Goal: Book appointment/travel/reservation

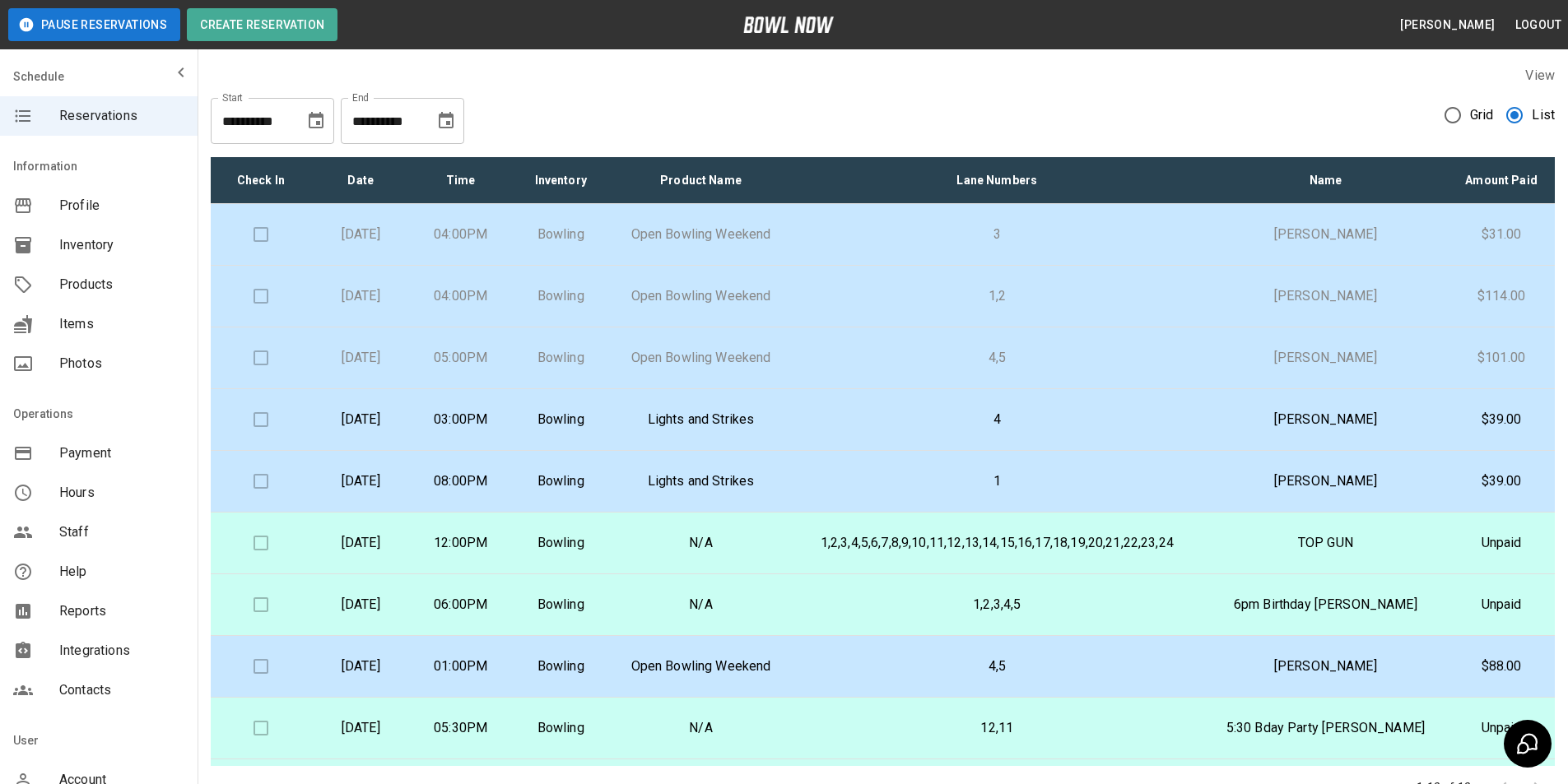
click at [319, 121] on icon "Choose date, selected date is Aug 10, 2025" at bounding box center [315, 120] width 15 height 17
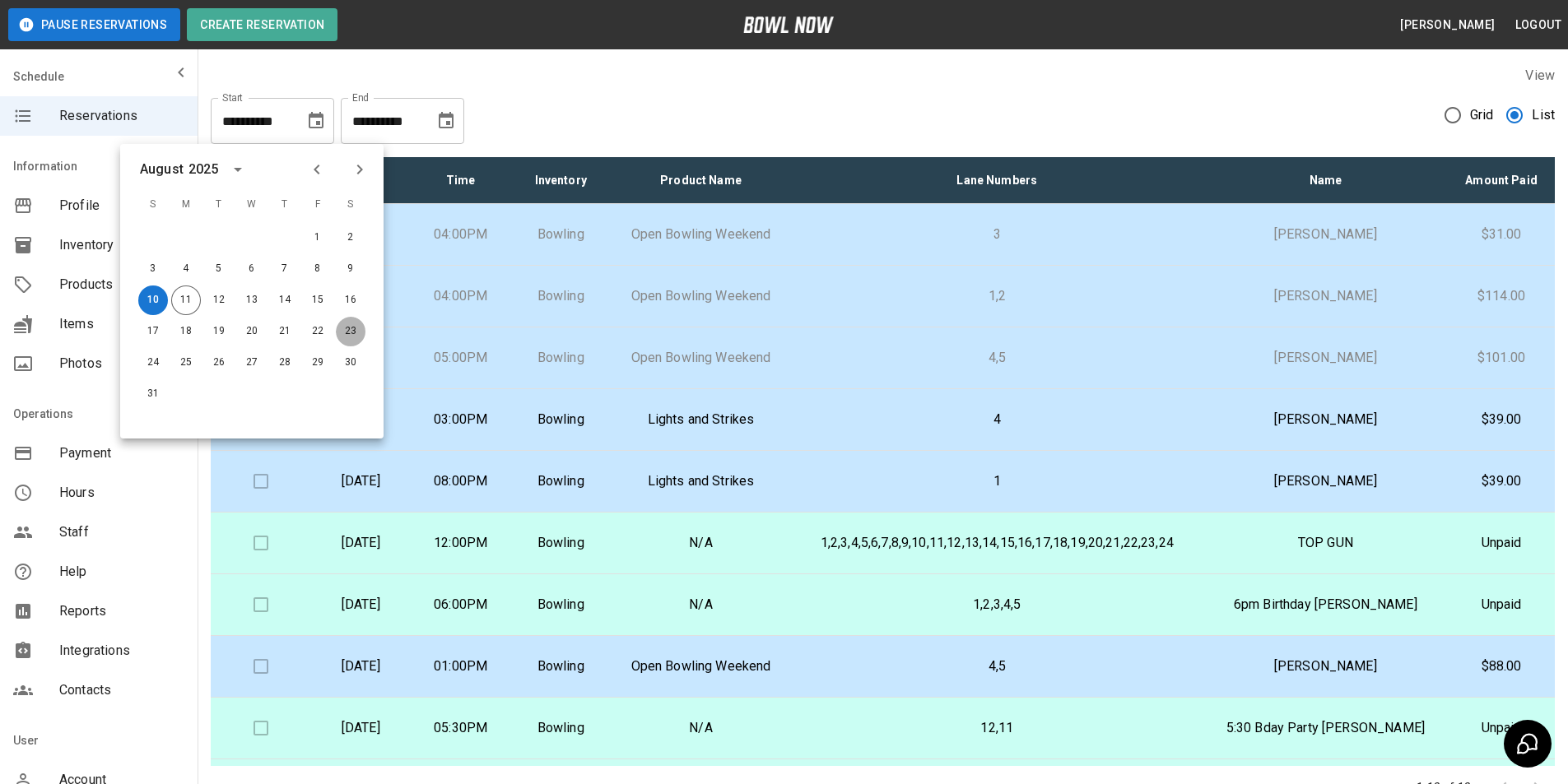
click at [352, 337] on button "23" at bounding box center [351, 332] width 30 height 30
type input "**********"
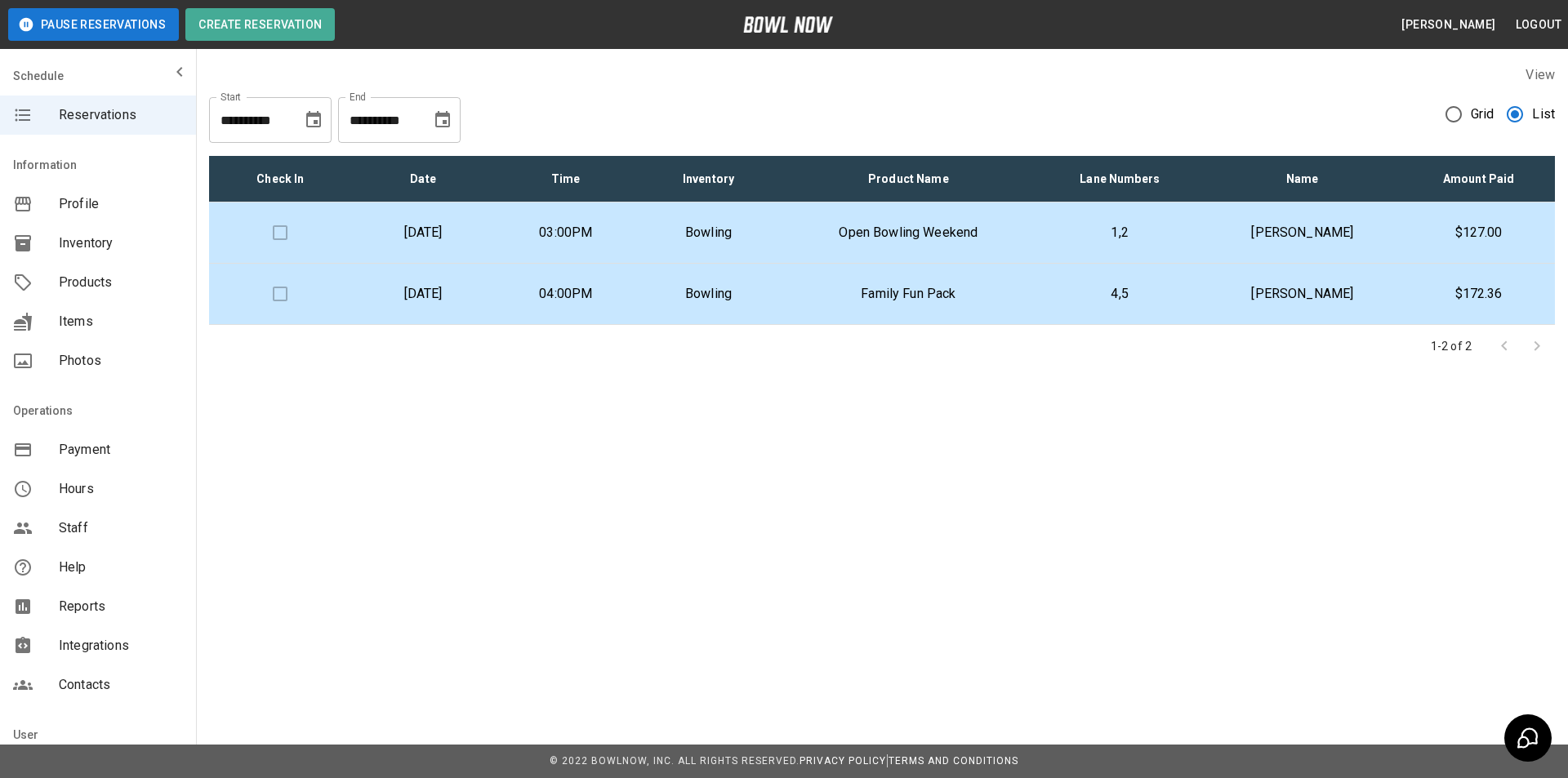
click at [431, 113] on button "Choose date, selected date is Sep 10, 2025" at bounding box center [443, 120] width 33 height 33
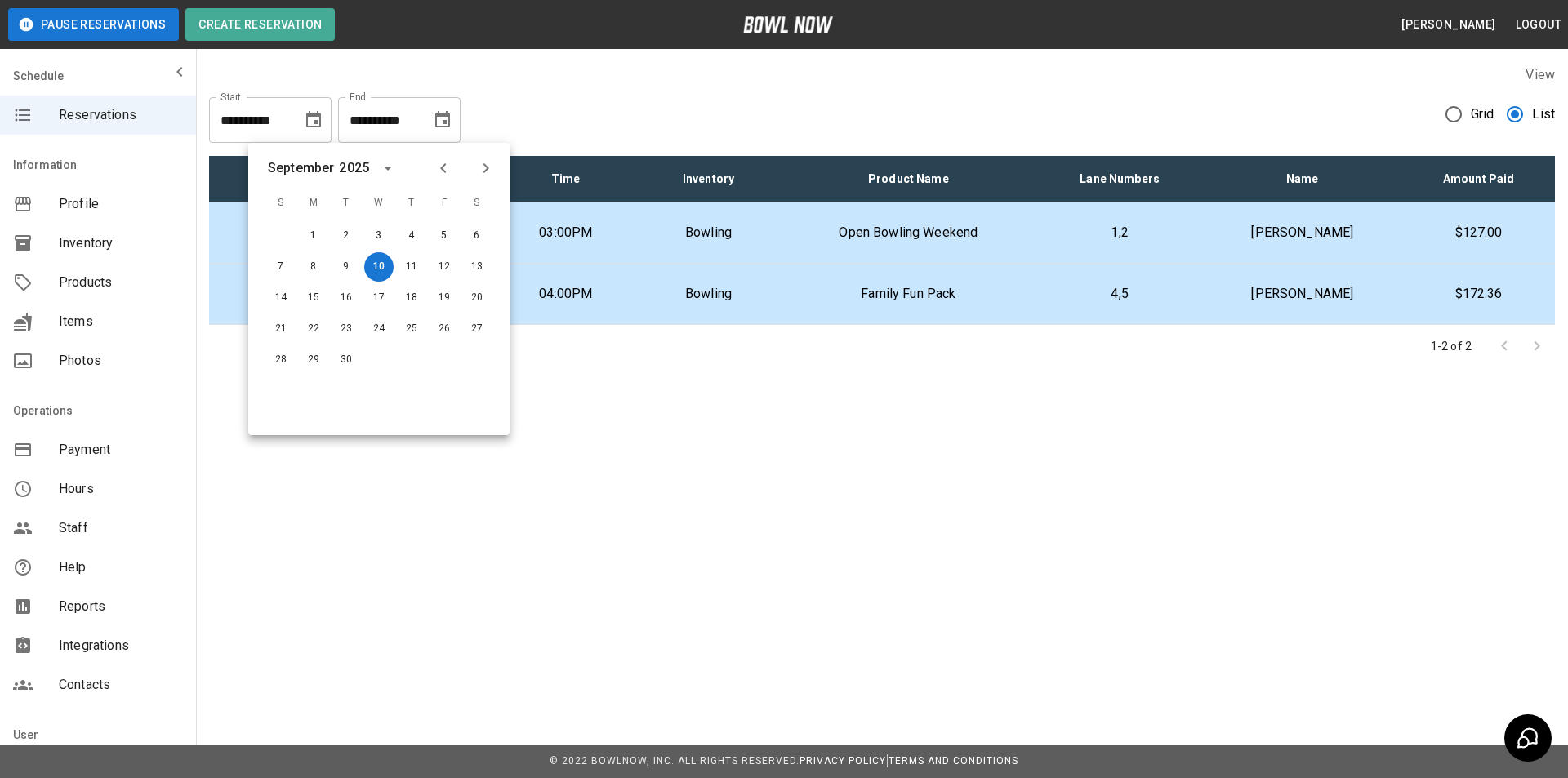
click at [448, 167] on icon "Previous month" at bounding box center [443, 168] width 20 height 20
click at [479, 332] on button "23" at bounding box center [476, 329] width 29 height 29
type input "**********"
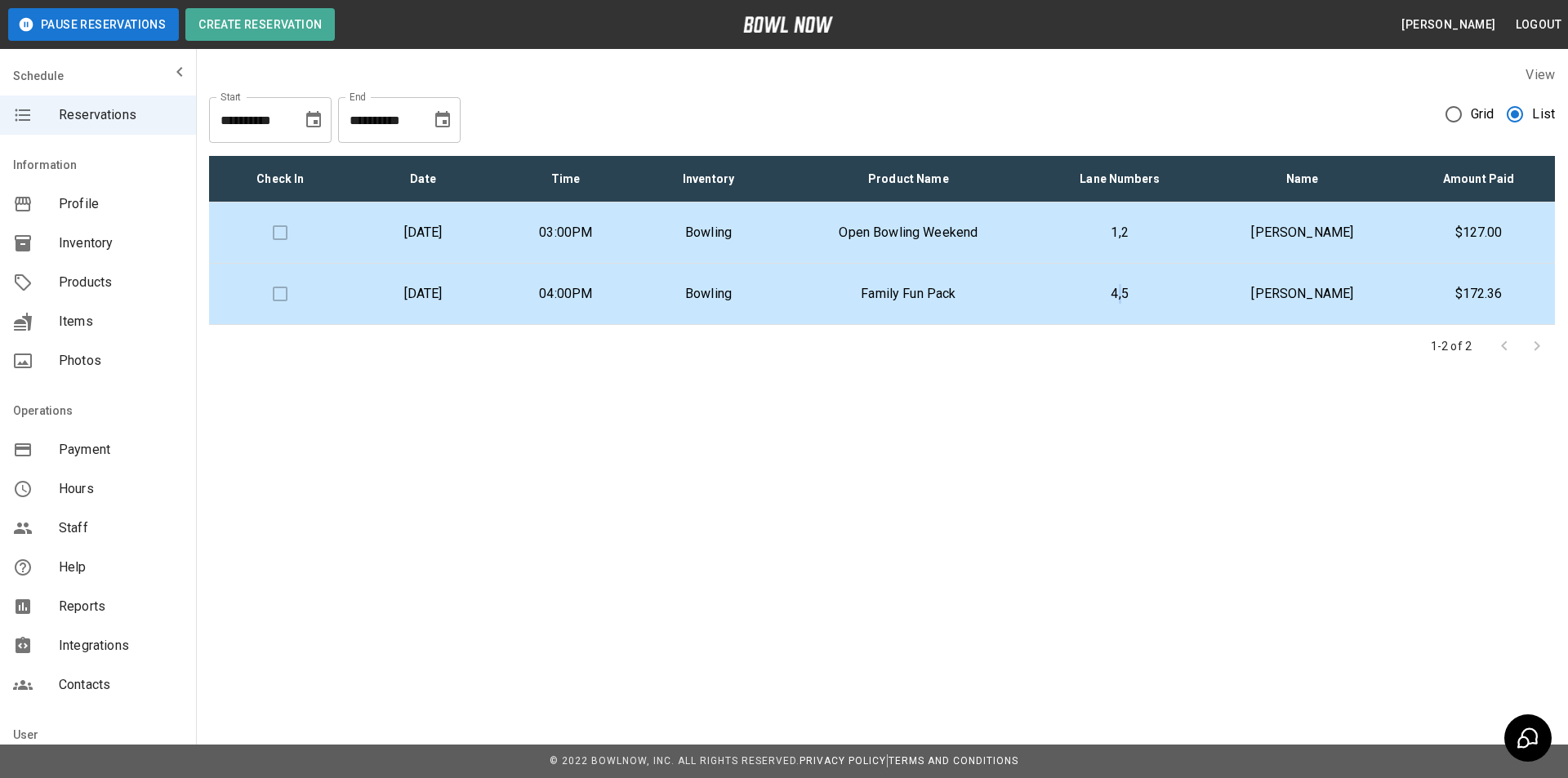
click at [1161, 310] on td "4,5" at bounding box center [1119, 294] width 165 height 62
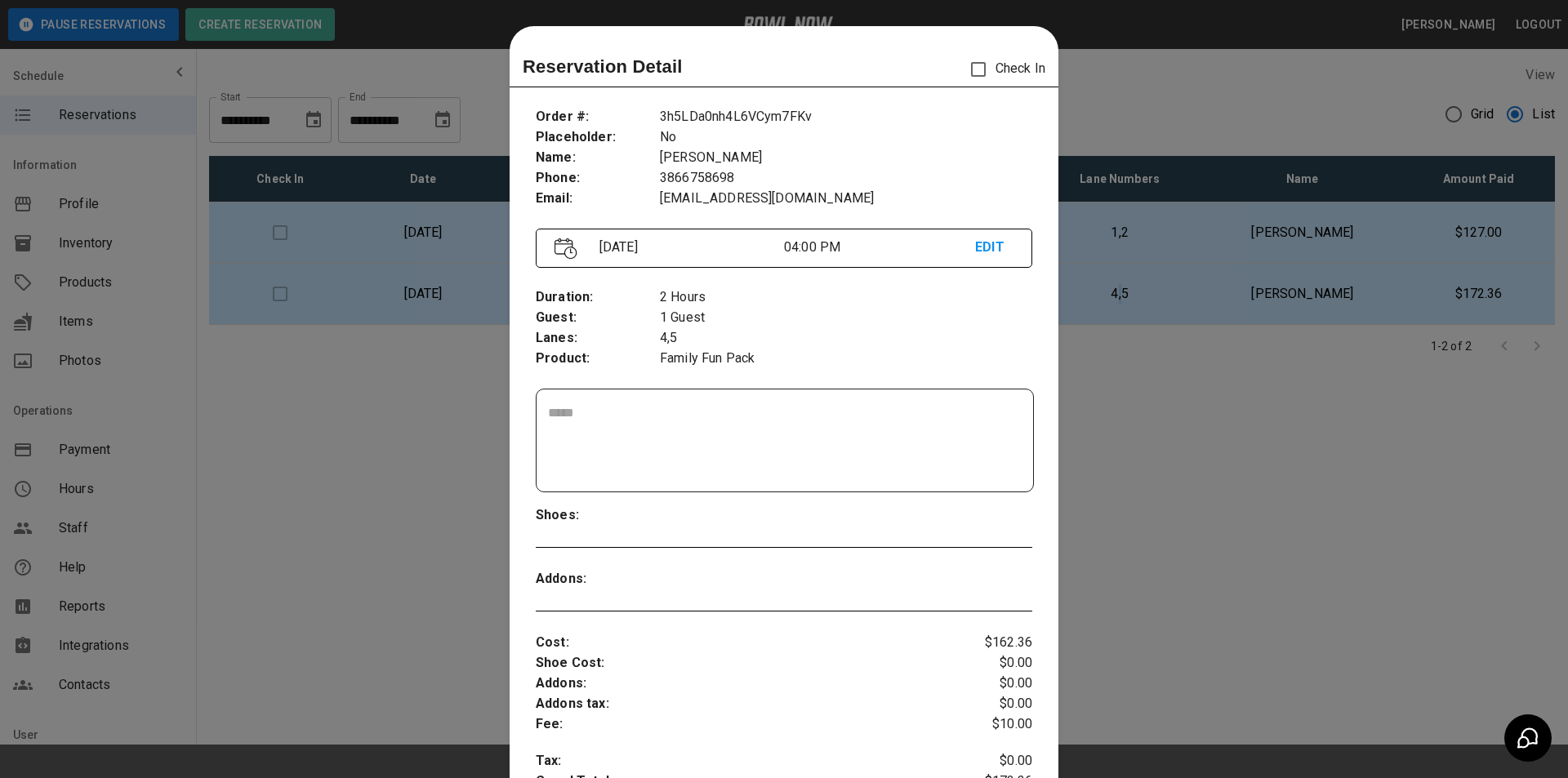
scroll to position [26, 0]
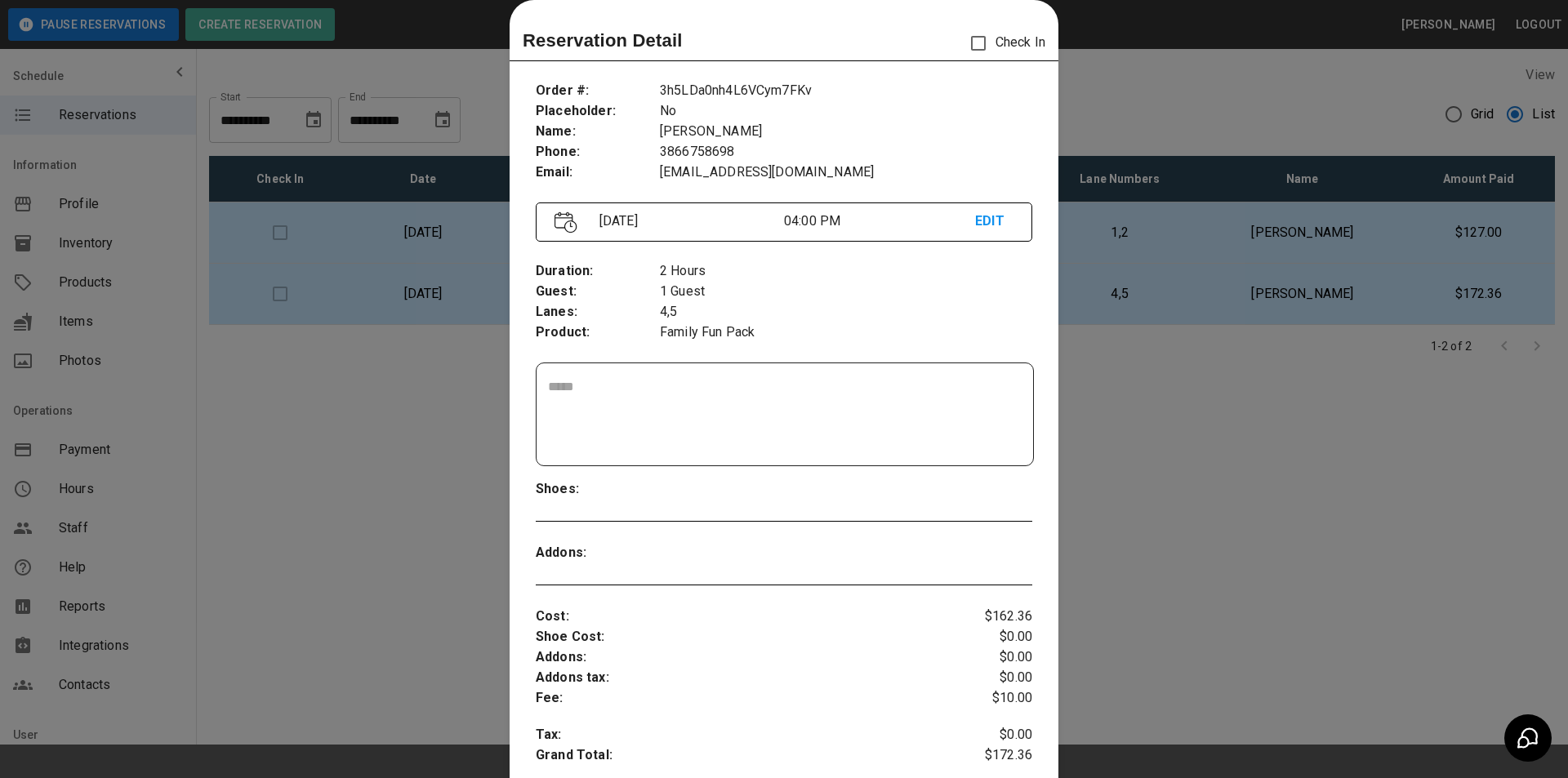
drag, startPoint x: 353, startPoint y: 451, endPoint x: 342, endPoint y: 452, distance: 11.0
click at [352, 451] on div at bounding box center [784, 389] width 1568 height 778
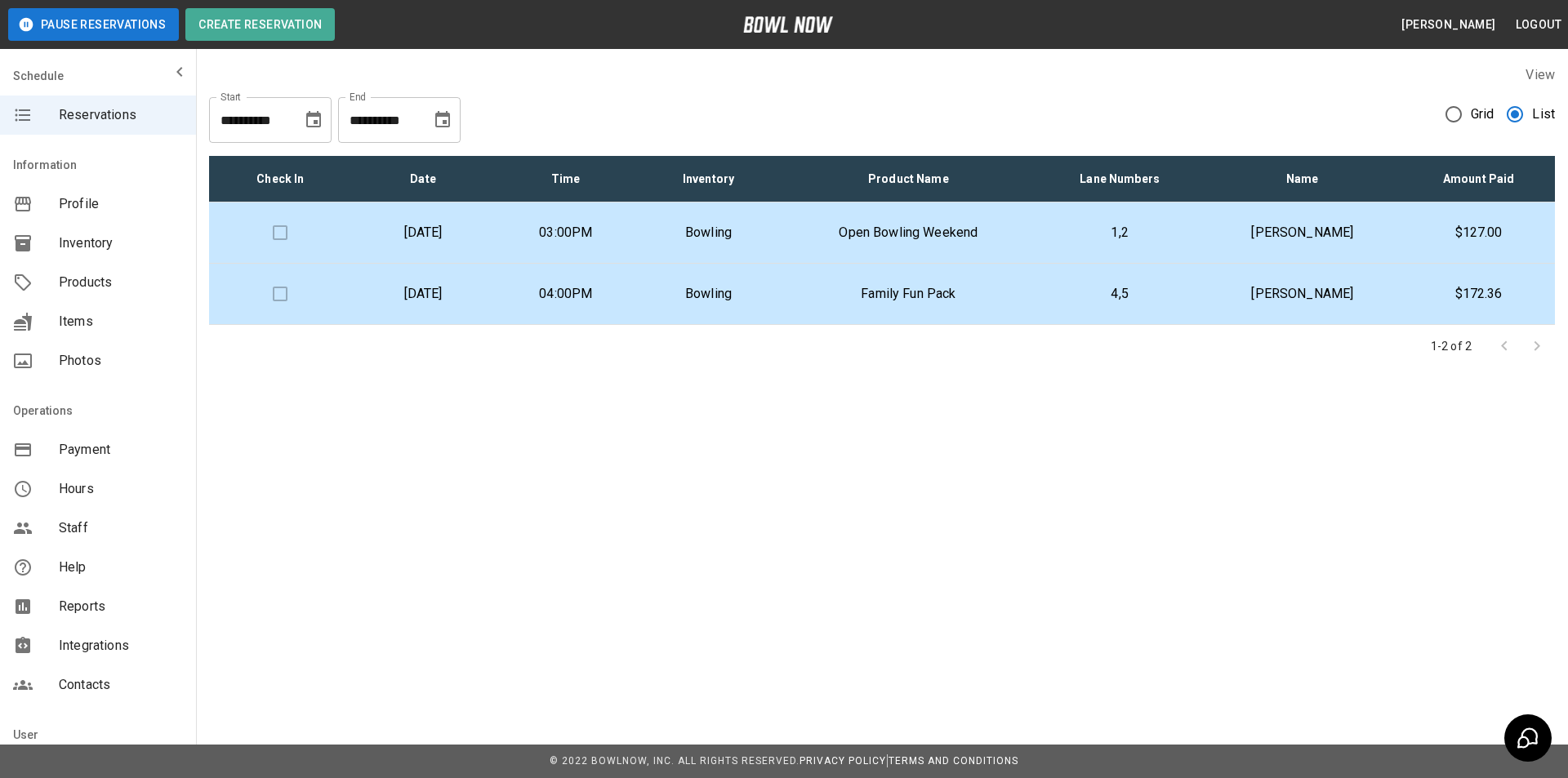
click at [309, 117] on icon "Choose date, selected date is Aug 23, 2025" at bounding box center [313, 119] width 15 height 16
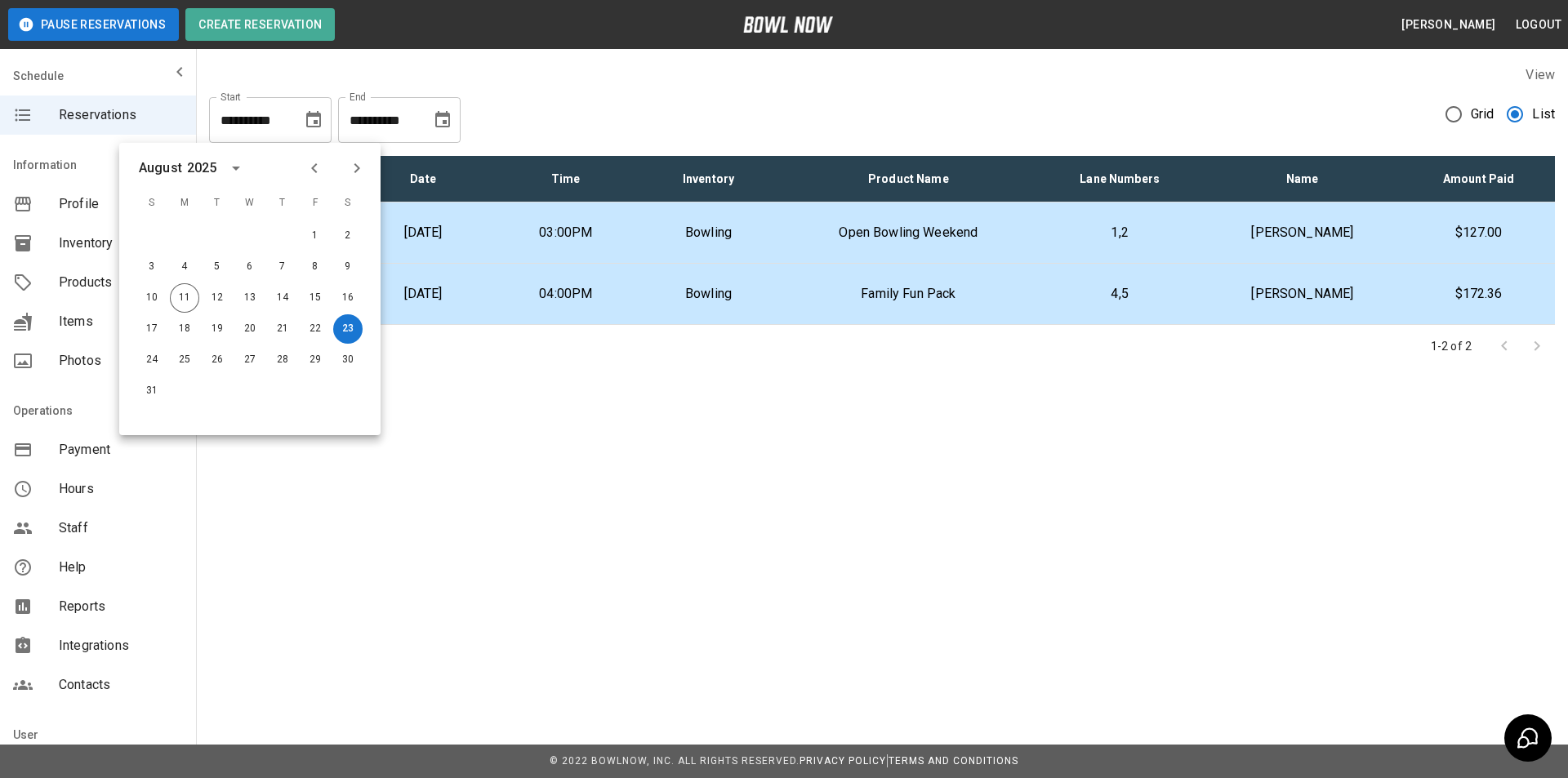
click at [736, 309] on td "Bowling" at bounding box center [708, 294] width 143 height 62
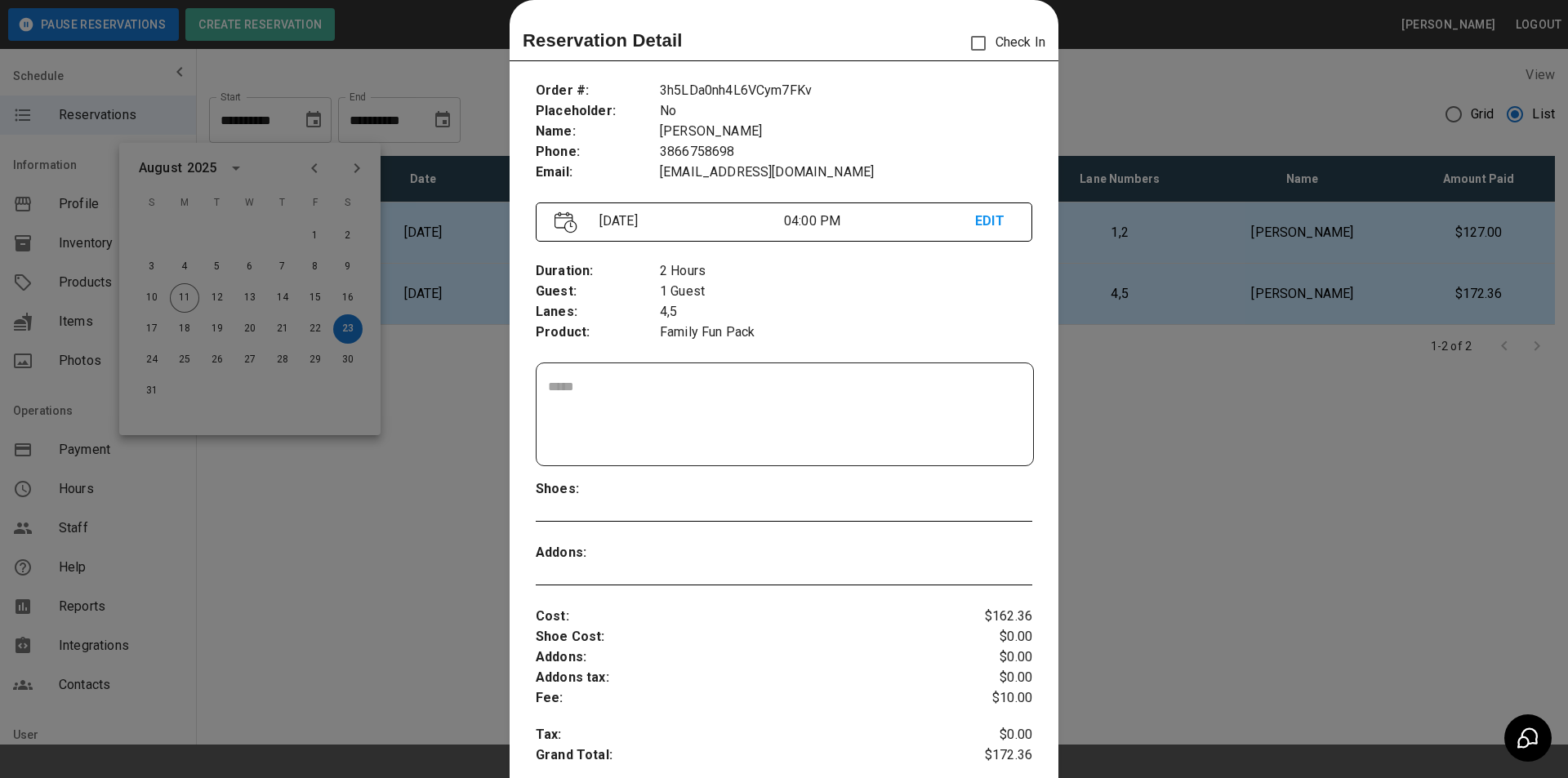
click at [1202, 309] on div at bounding box center [784, 389] width 1568 height 778
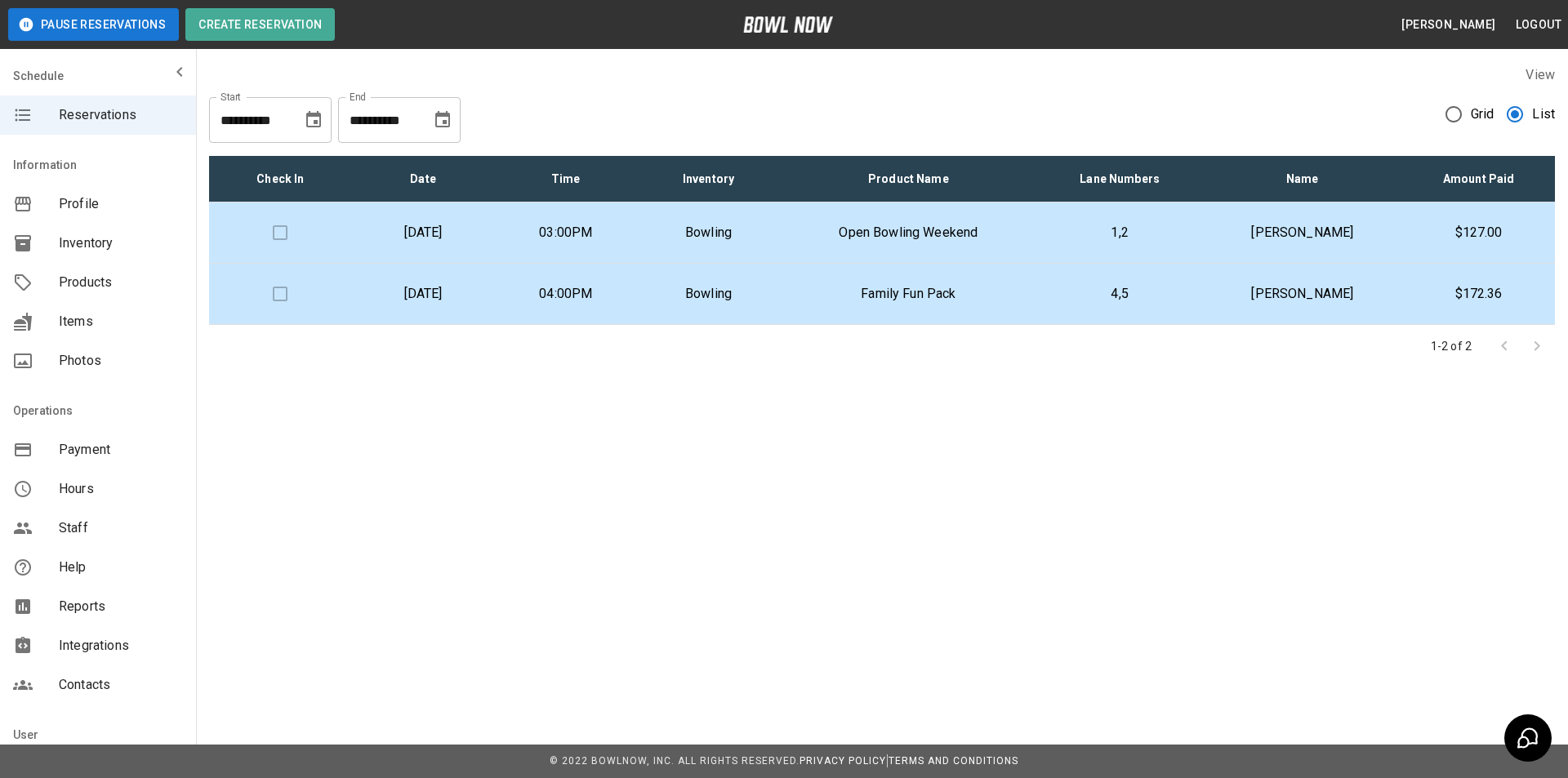
click at [730, 307] on td "Bowling" at bounding box center [708, 294] width 143 height 62
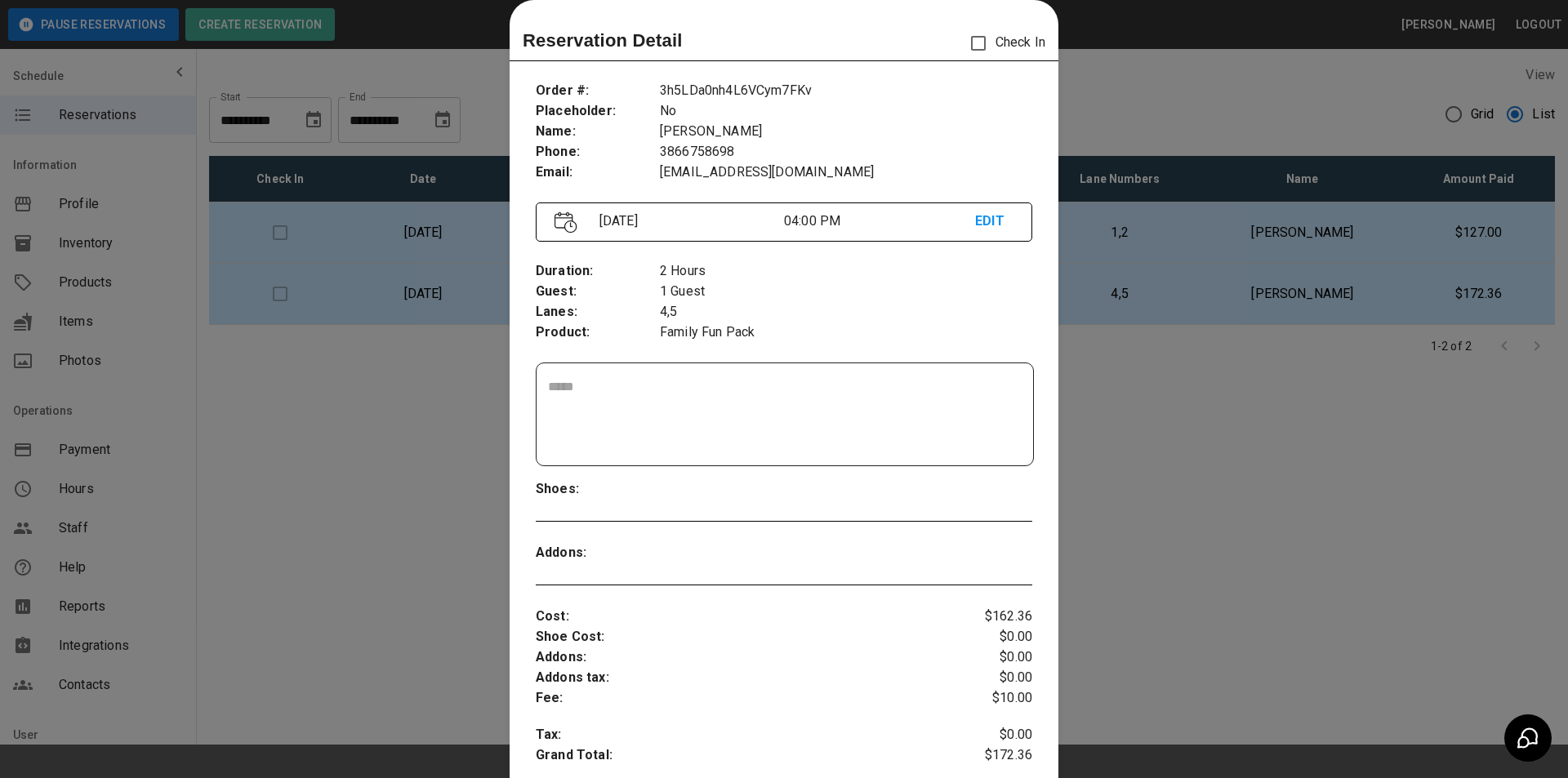
click at [975, 218] on p "EDIT" at bounding box center [994, 222] width 38 height 21
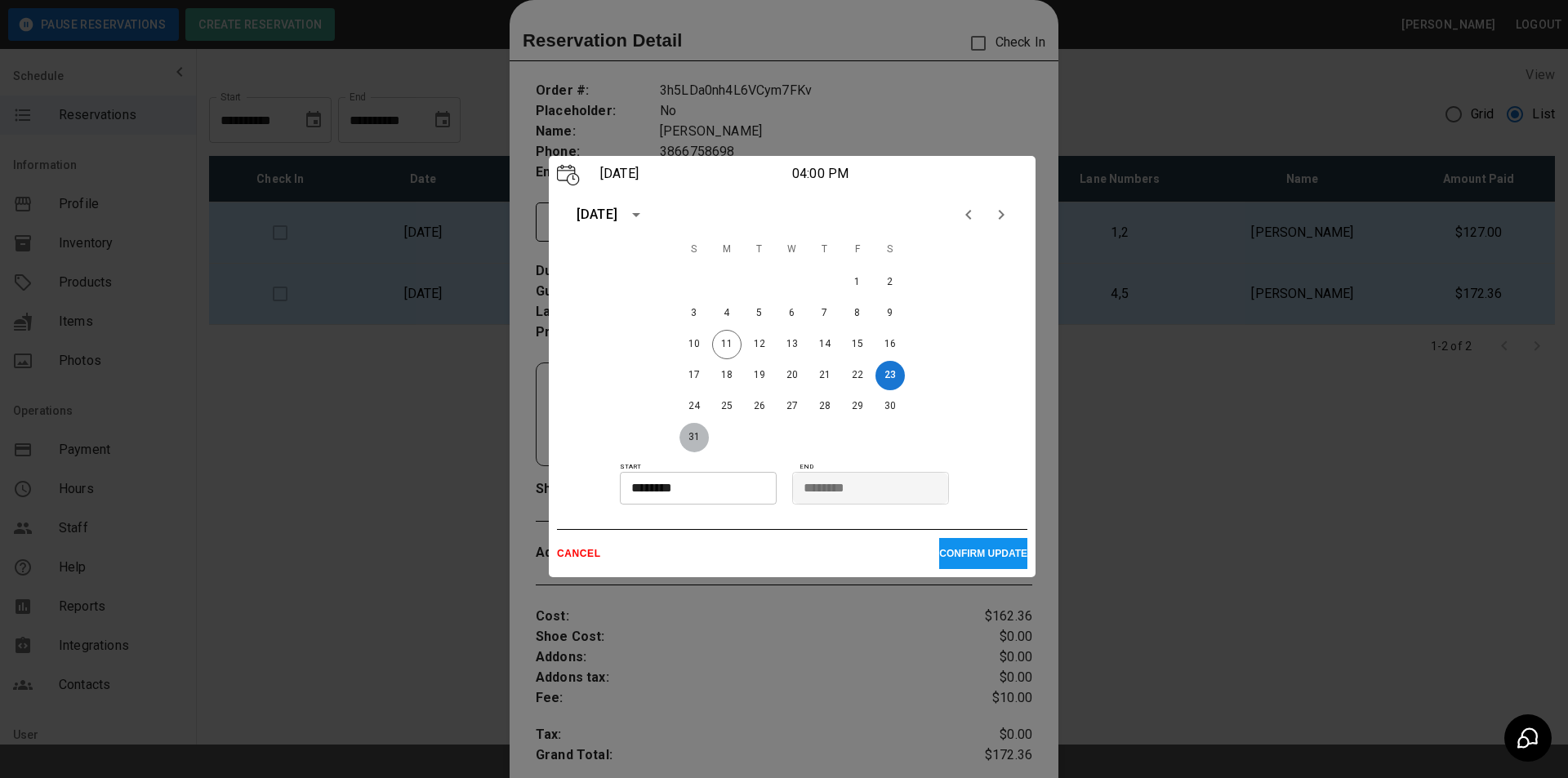
click at [691, 440] on button "31" at bounding box center [694, 438] width 29 height 29
click at [1294, 463] on div at bounding box center [784, 389] width 1568 height 778
click at [1240, 463] on div at bounding box center [784, 389] width 1568 height 778
click at [970, 548] on p "CONFIRM UPDATE" at bounding box center [983, 553] width 88 height 11
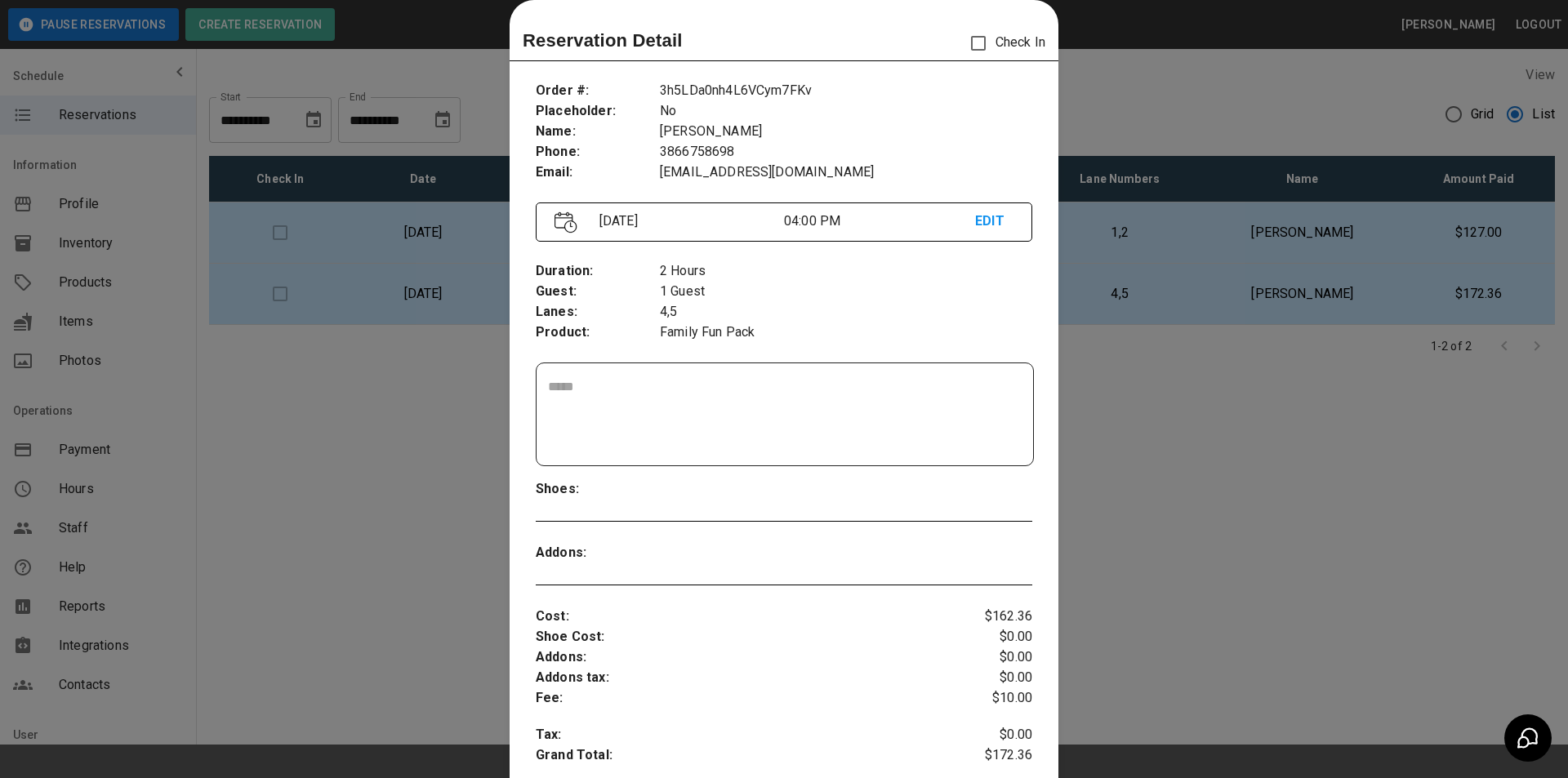
drag, startPoint x: 299, startPoint y: 301, endPoint x: 327, endPoint y: 293, distance: 29.1
click at [322, 293] on div at bounding box center [784, 389] width 1568 height 778
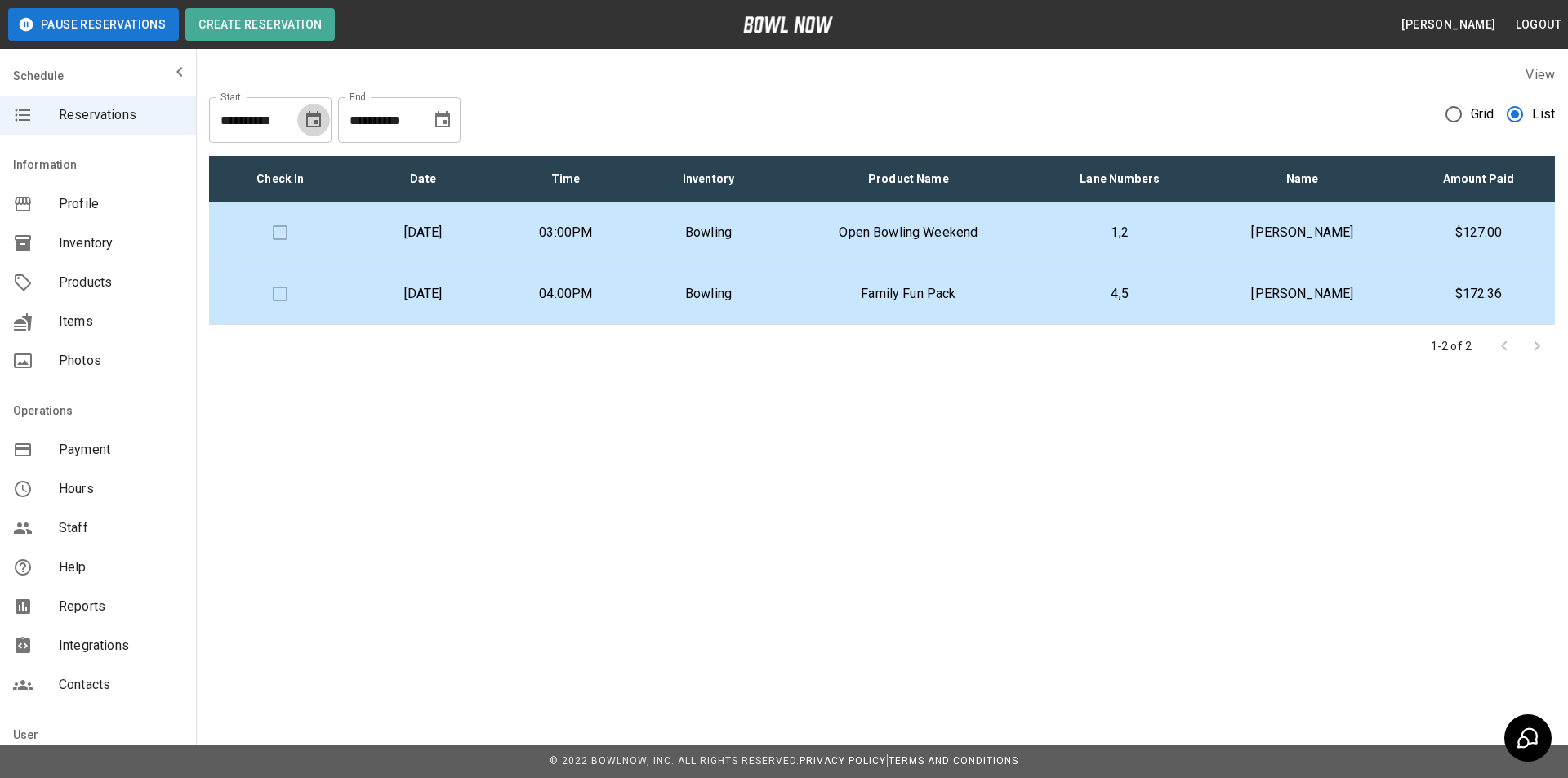
click at [327, 123] on button "Choose date, selected date is Aug 23, 2025" at bounding box center [314, 120] width 33 height 33
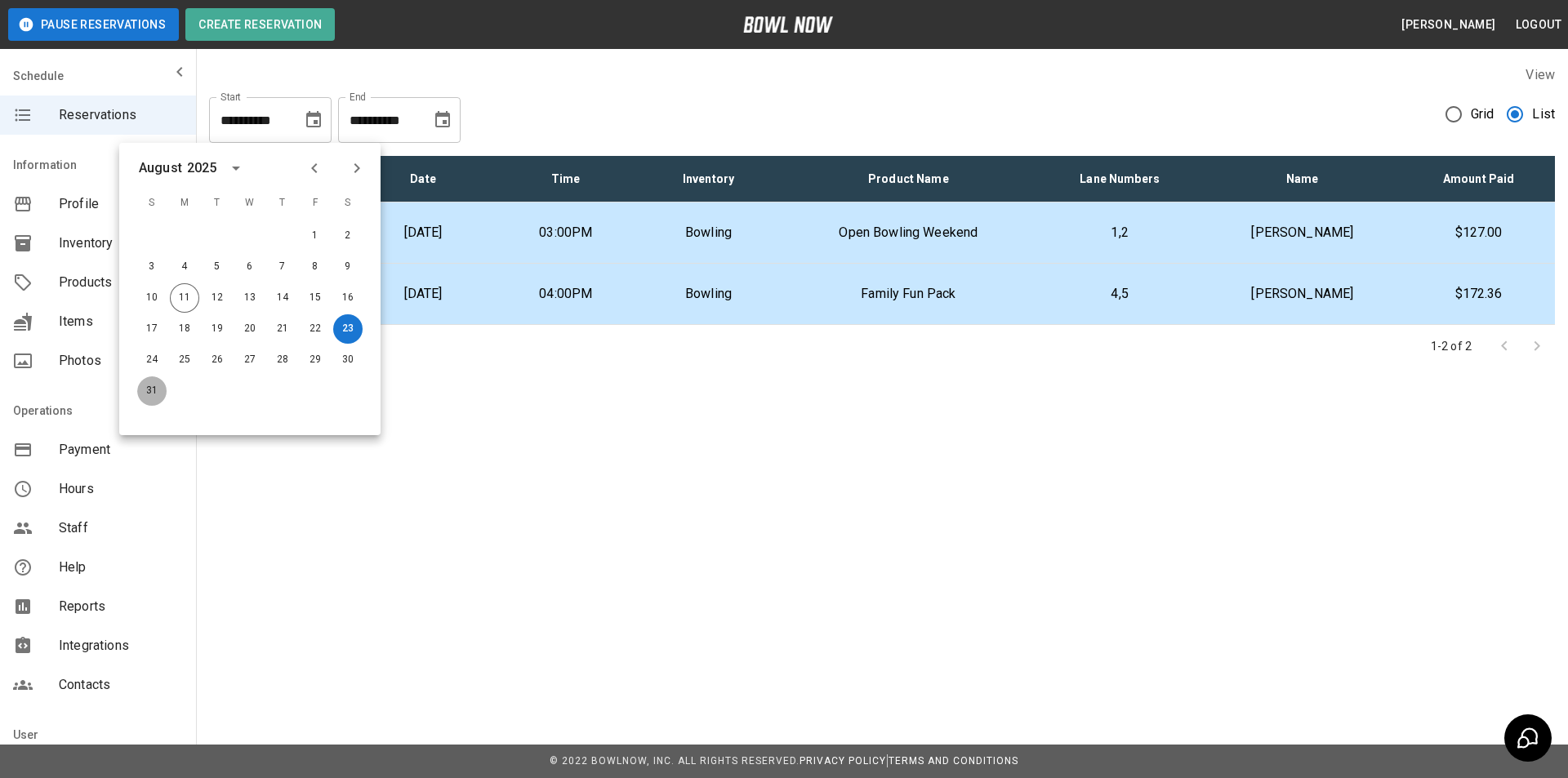
click at [156, 392] on button "31" at bounding box center [152, 392] width 29 height 29
type input "**********"
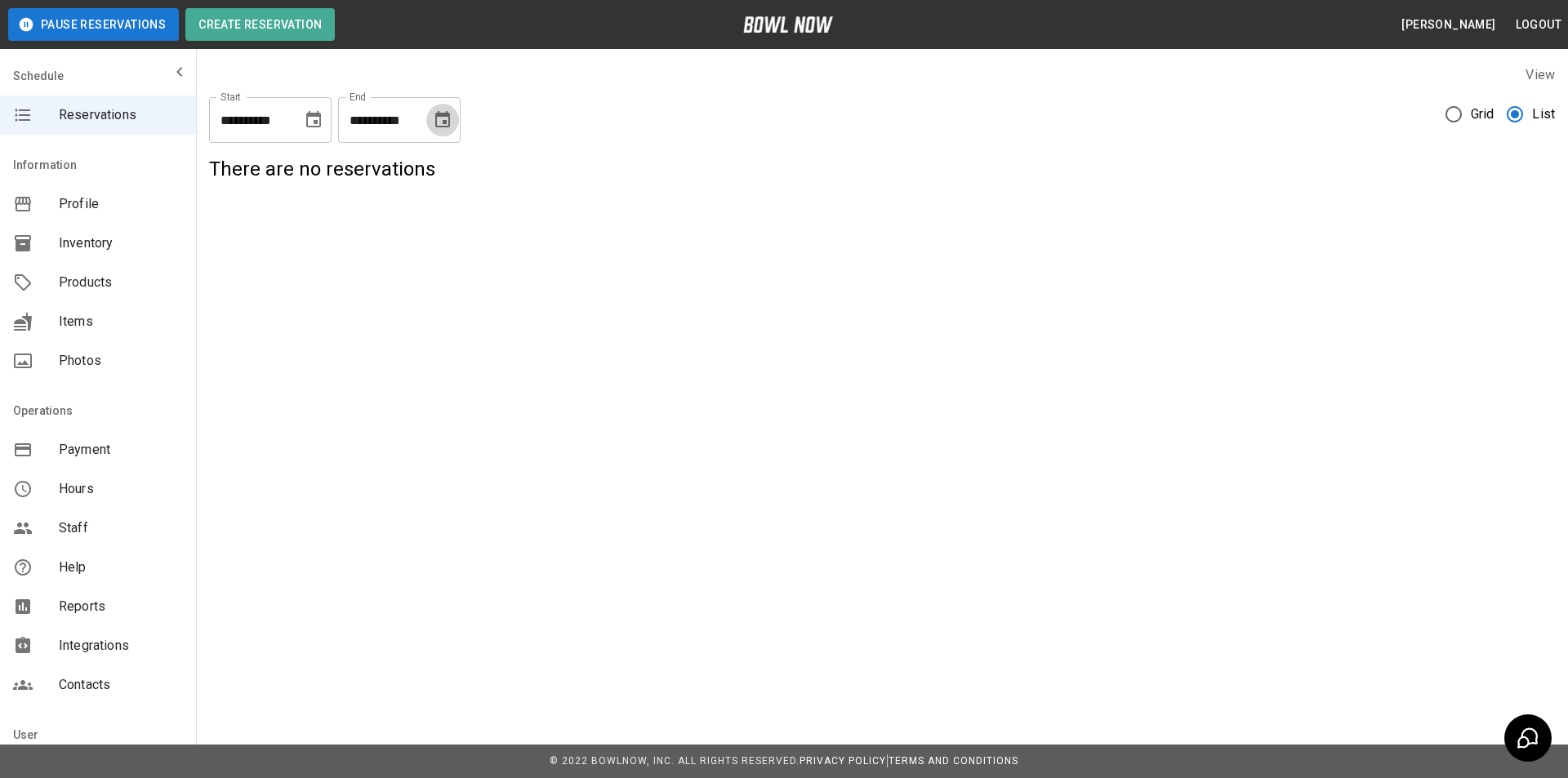
click at [456, 128] on button "Choose date, selected date is Aug 23, 2025" at bounding box center [443, 120] width 33 height 33
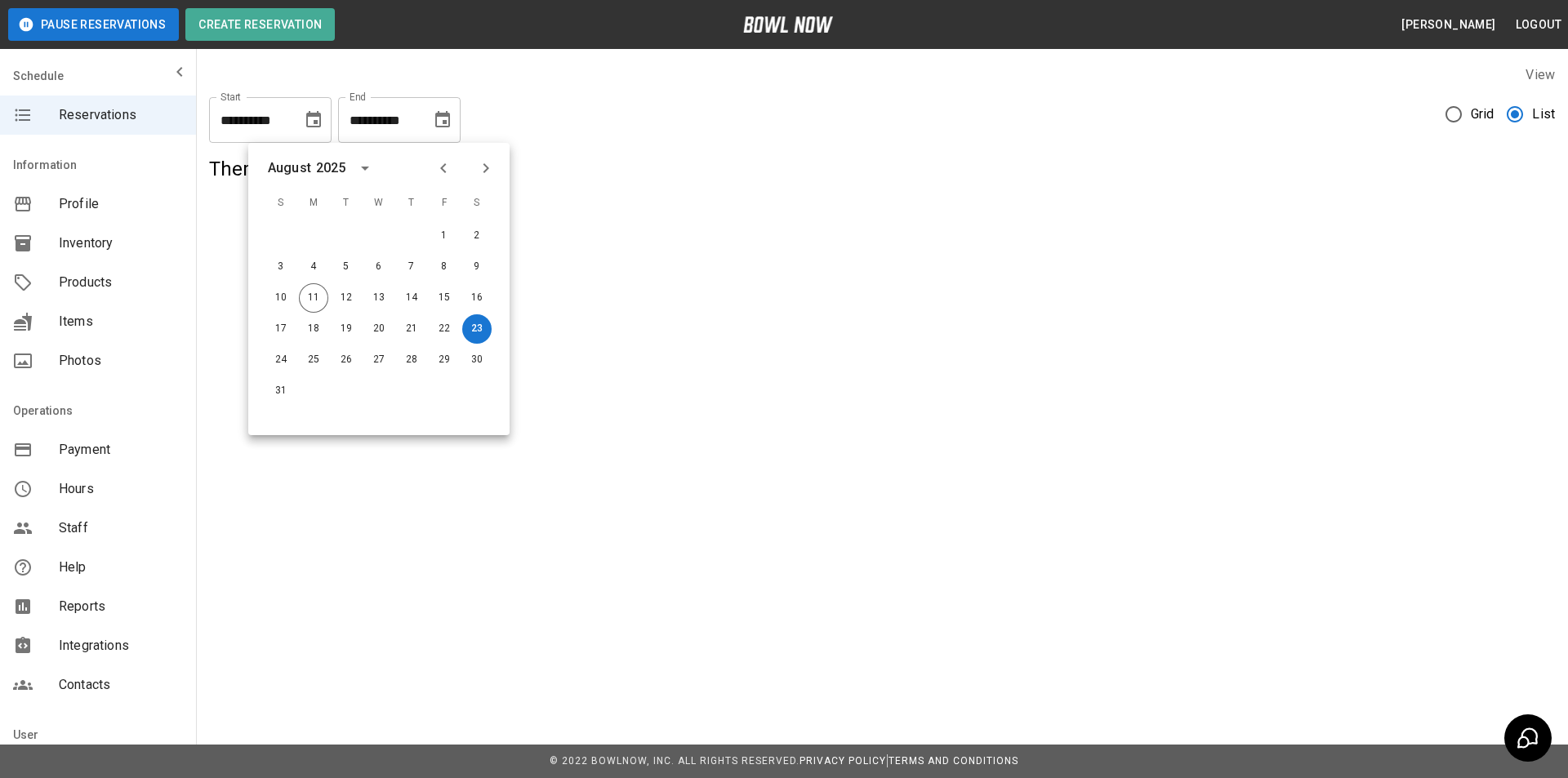
click at [298, 386] on div at bounding box center [314, 392] width 33 height 29
click at [282, 392] on button "31" at bounding box center [281, 392] width 29 height 29
type input "**********"
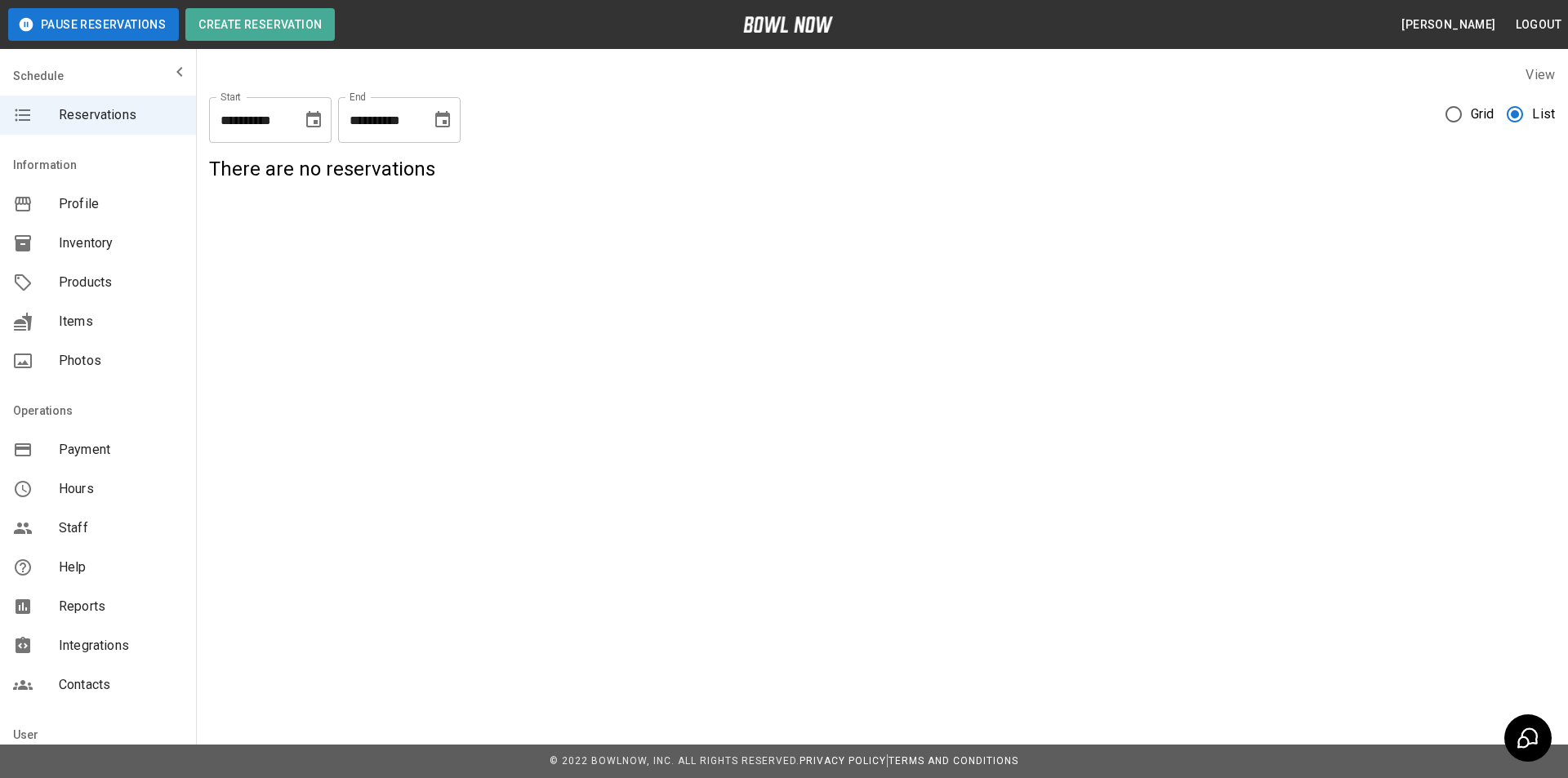
click at [319, 114] on icon "Choose date, selected date is Aug 31, 2025" at bounding box center [313, 119] width 15 height 16
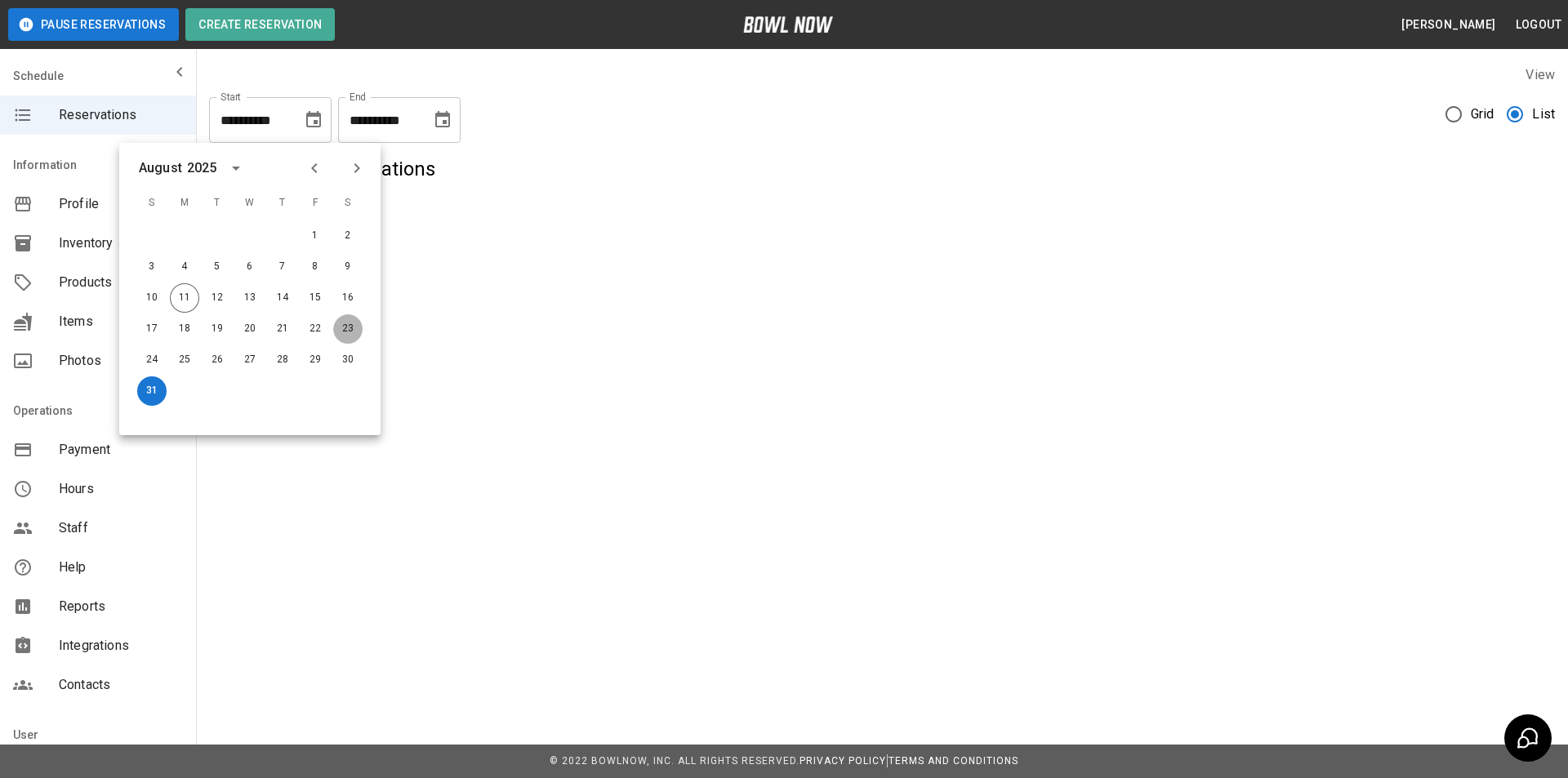
click at [353, 327] on button "23" at bounding box center [348, 329] width 29 height 29
type input "**********"
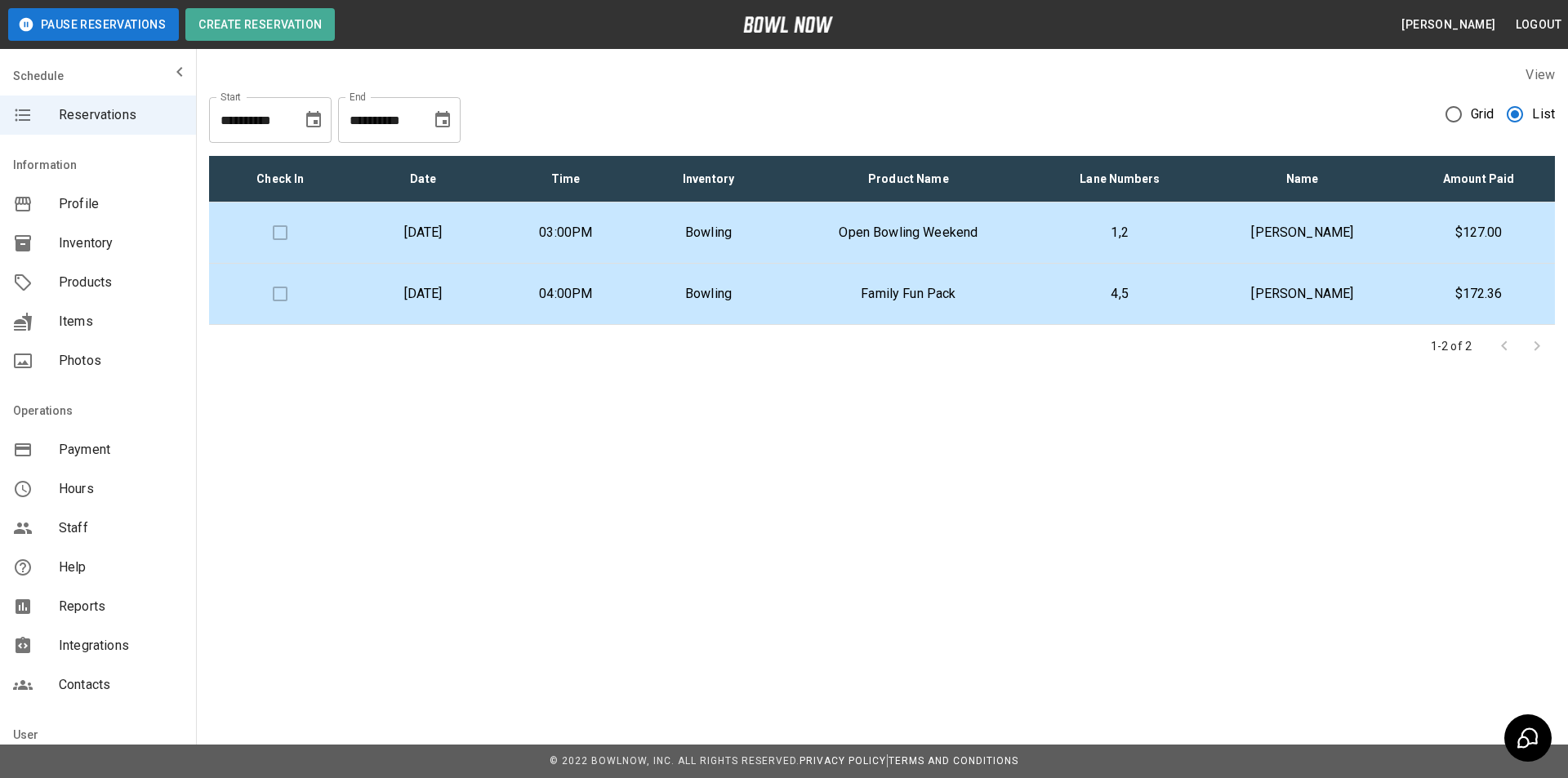
click at [1024, 289] on p "Family Fun Pack" at bounding box center [908, 294] width 231 height 20
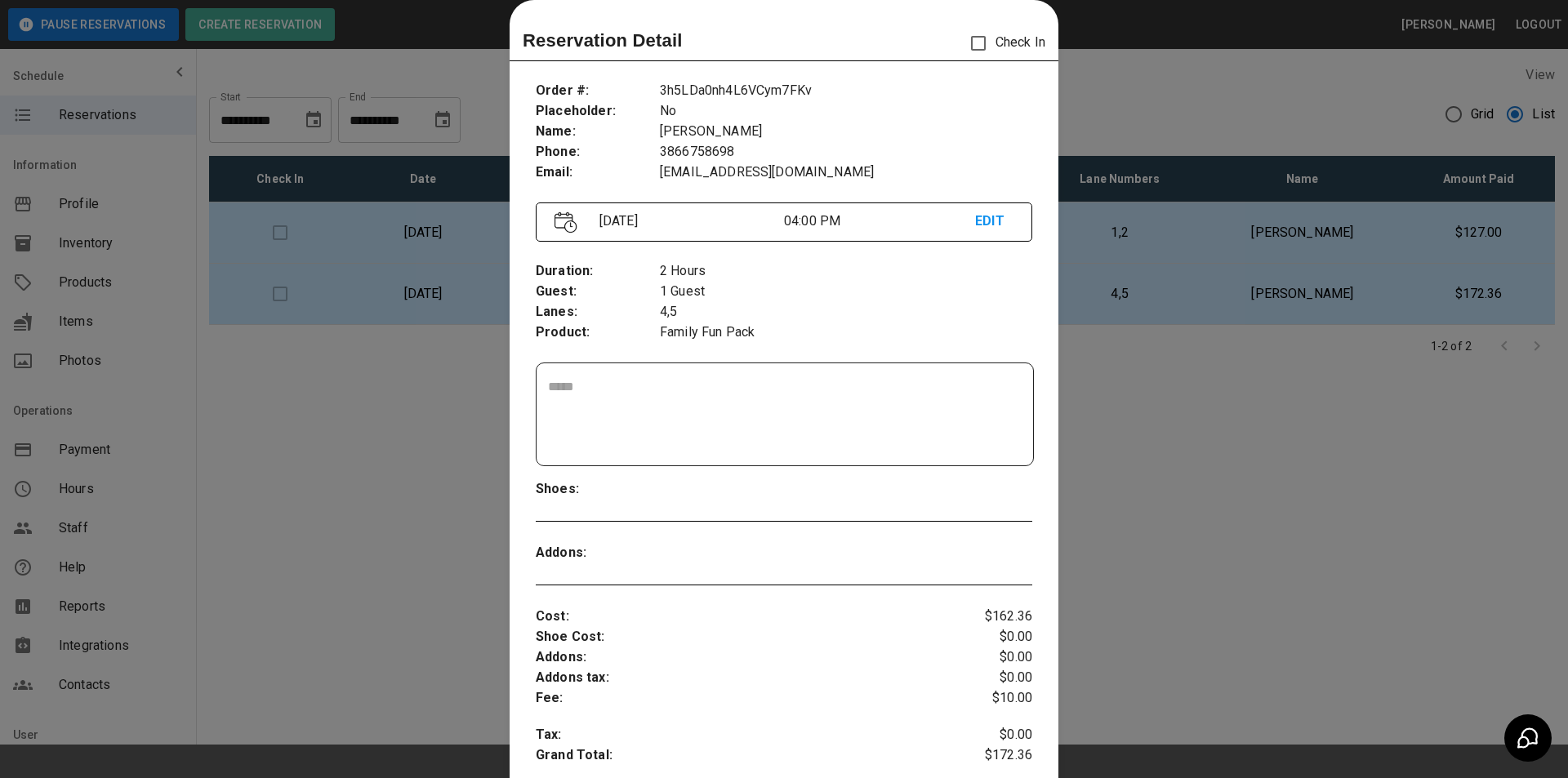
click at [988, 230] on p "EDIT" at bounding box center [994, 222] width 38 height 21
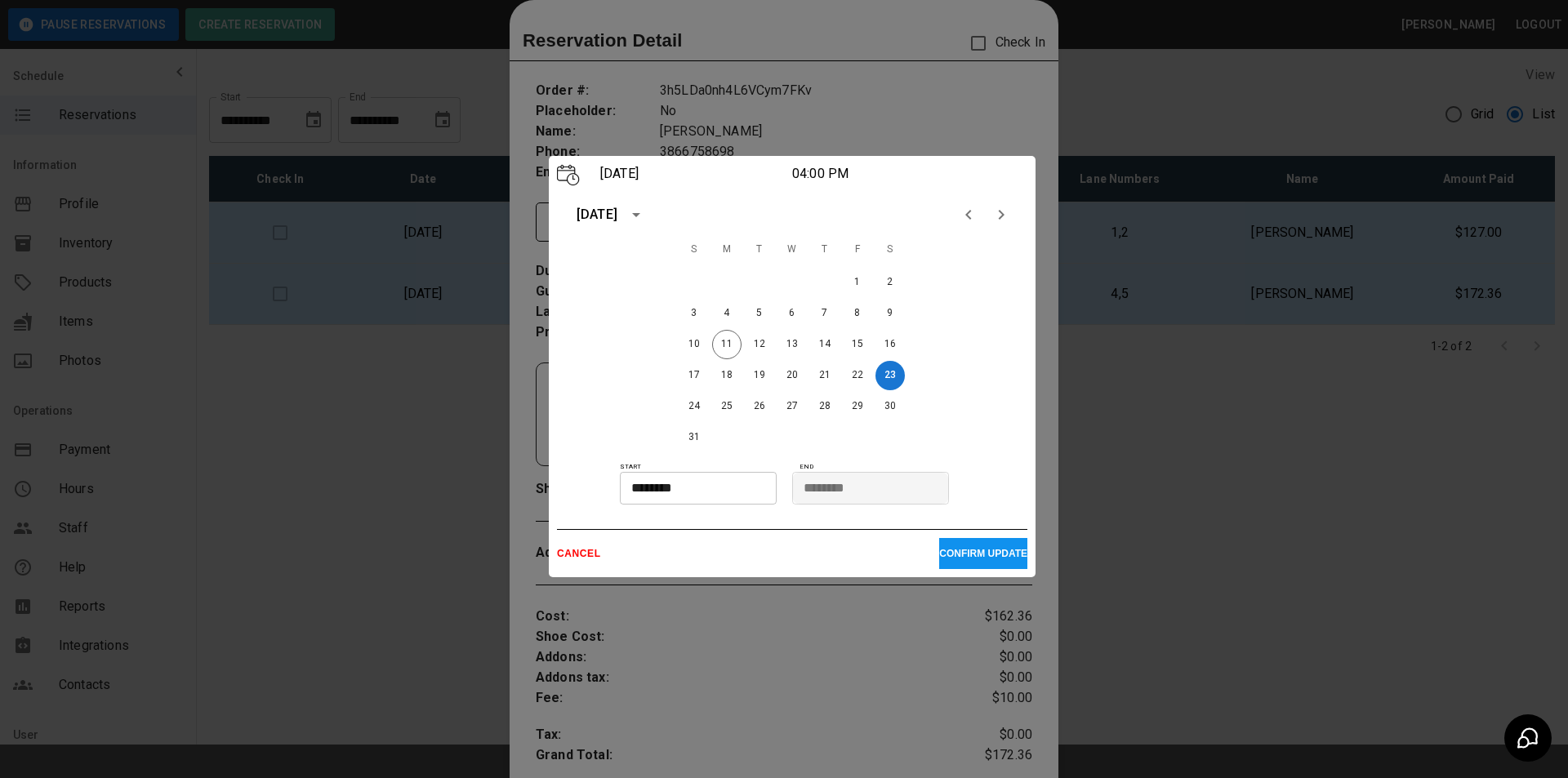
click at [746, 496] on input "********" at bounding box center [692, 489] width 146 height 33
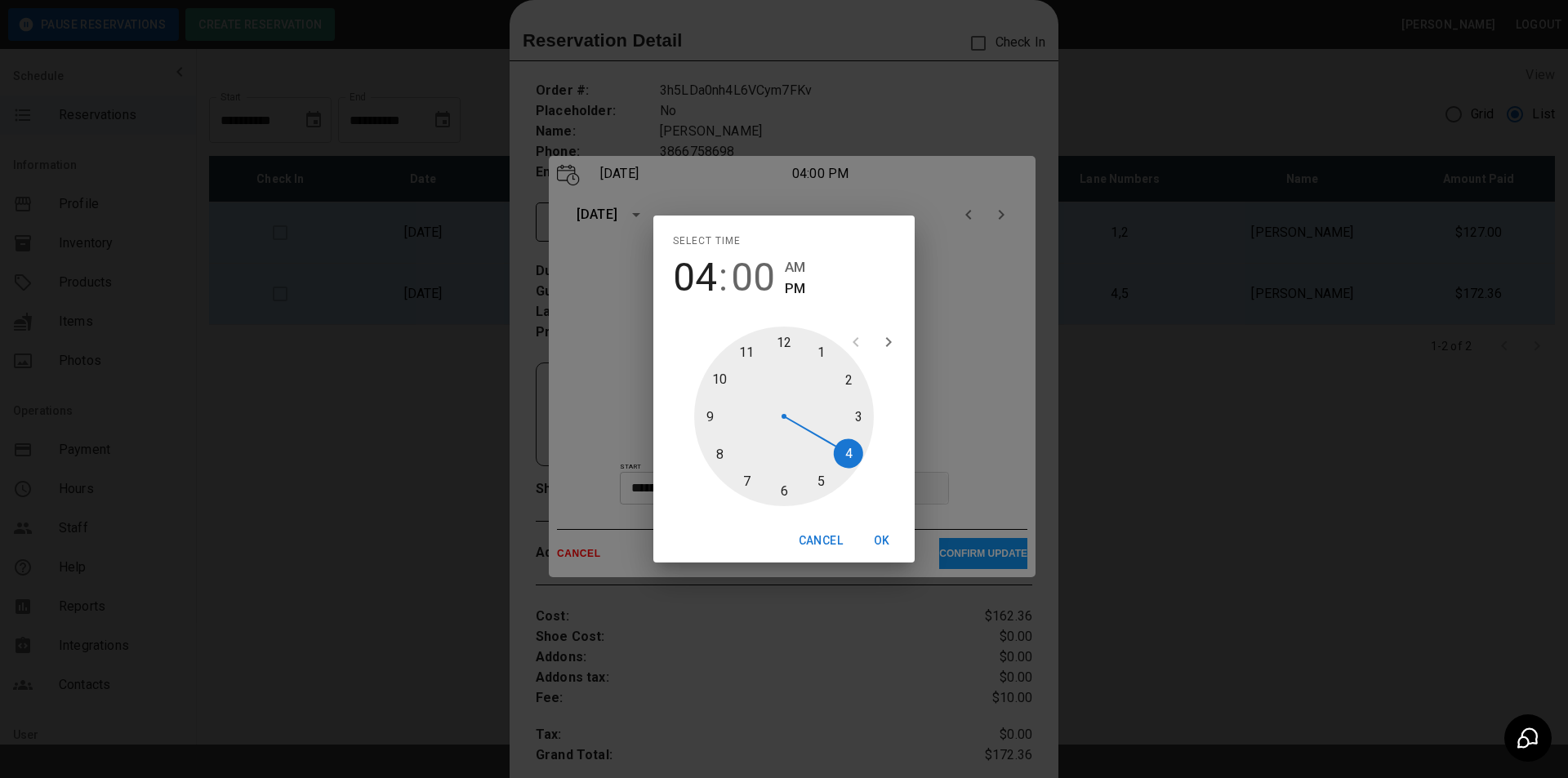
click at [842, 382] on div at bounding box center [783, 416] width 179 height 179
type input "********"
click at [879, 546] on button "OK" at bounding box center [882, 541] width 52 height 30
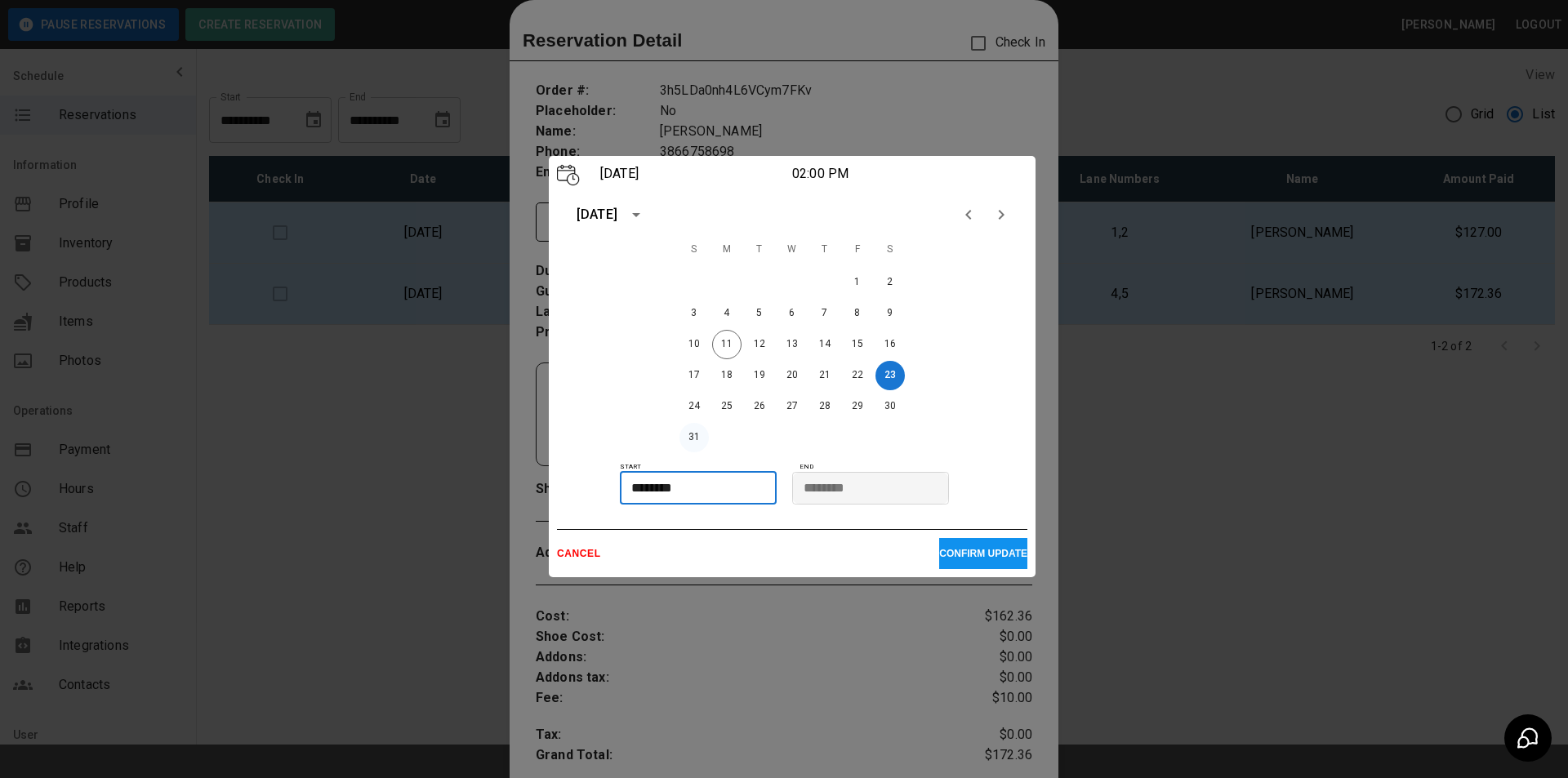
click at [699, 436] on button "31" at bounding box center [694, 438] width 29 height 29
click at [984, 561] on button "CONFIRM UPDATE" at bounding box center [983, 554] width 88 height 31
click at [996, 551] on p "CONFIRM UPDATE" at bounding box center [983, 553] width 88 height 11
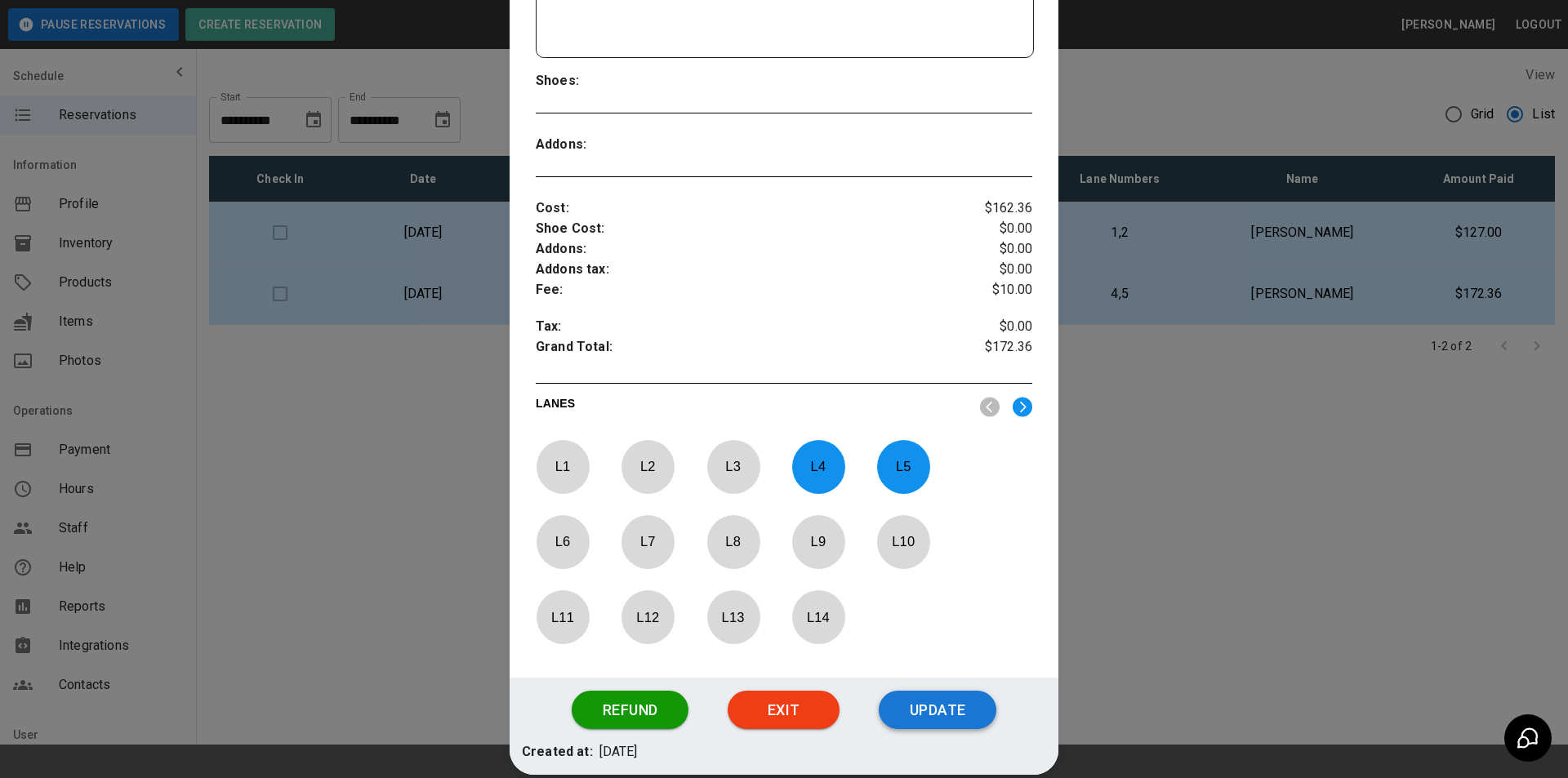
click at [958, 712] on button "Update" at bounding box center [937, 710] width 118 height 39
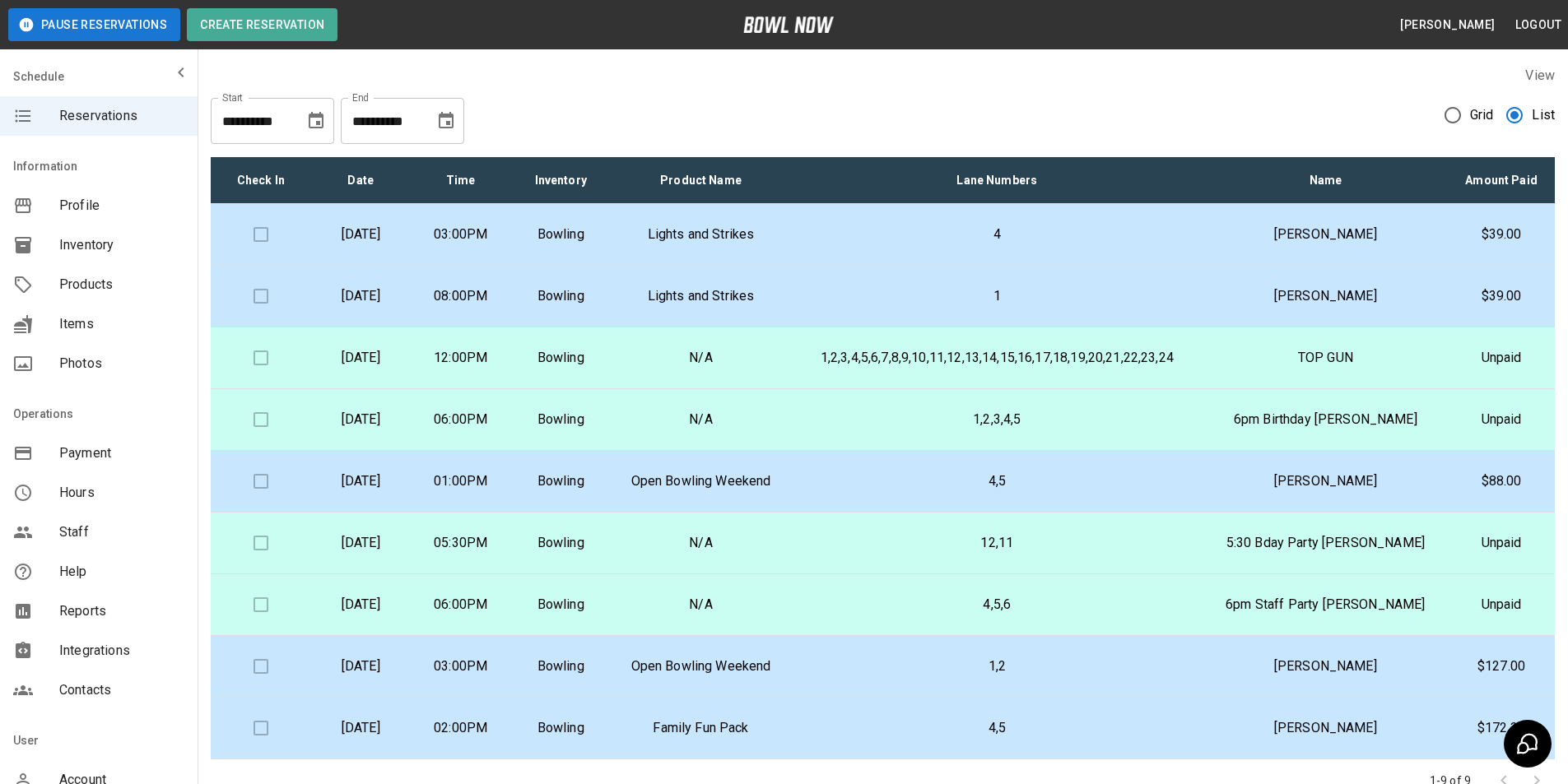
click at [322, 122] on icon "Choose date, selected date is Aug 11, 2025" at bounding box center [315, 120] width 15 height 17
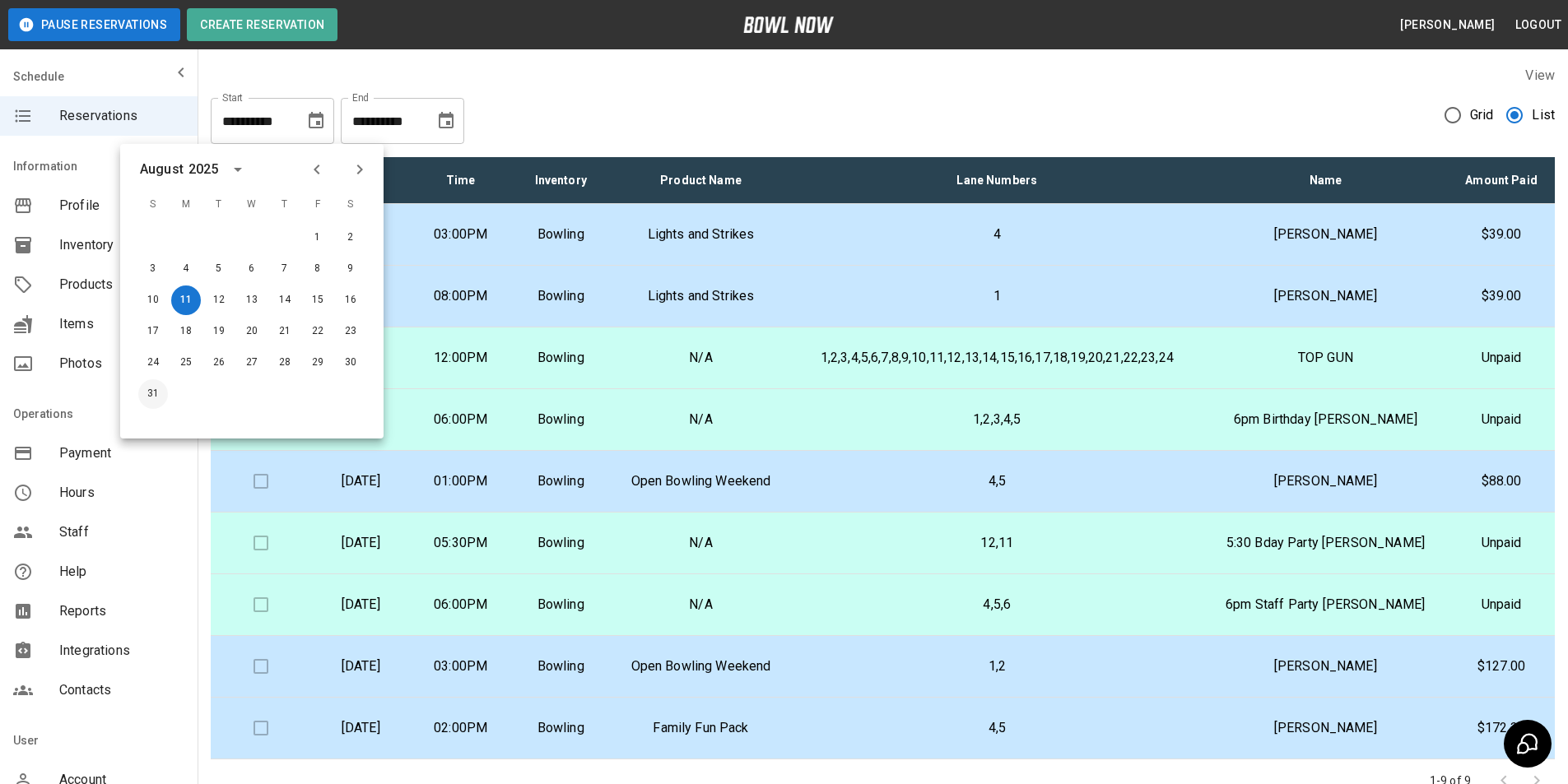
click at [155, 407] on button "31" at bounding box center [153, 395] width 30 height 30
type input "**********"
